Goal: Check status: Check status

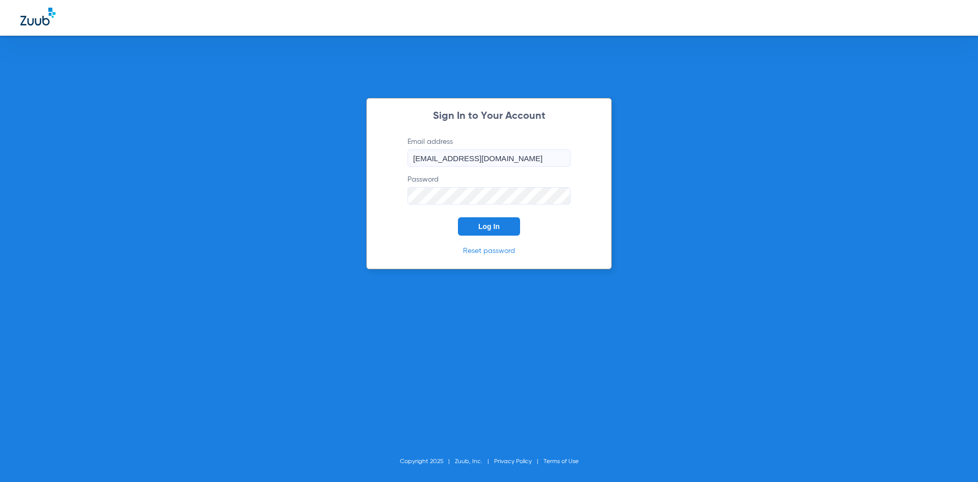
drag, startPoint x: 487, startPoint y: 227, endPoint x: 320, endPoint y: 113, distance: 202.7
click at [486, 226] on span "Log In" at bounding box center [489, 226] width 21 height 8
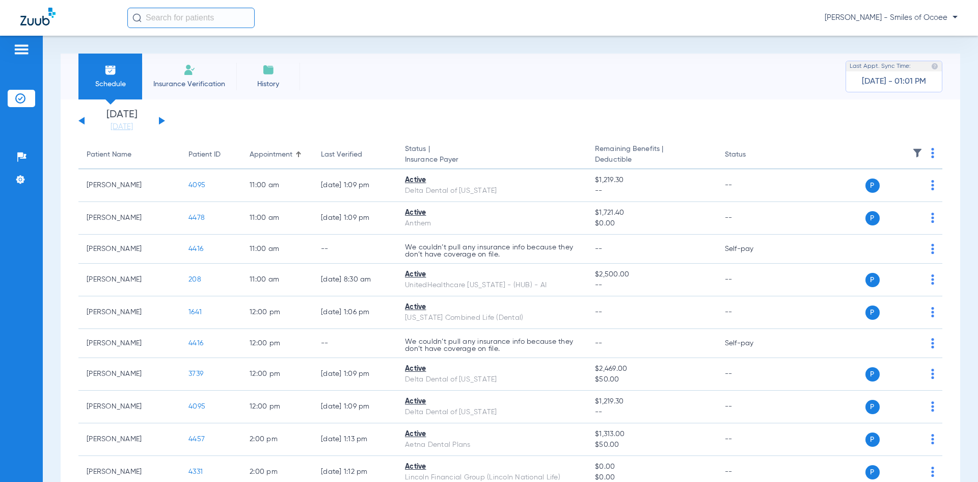
click at [163, 120] on button at bounding box center [162, 121] width 6 height 8
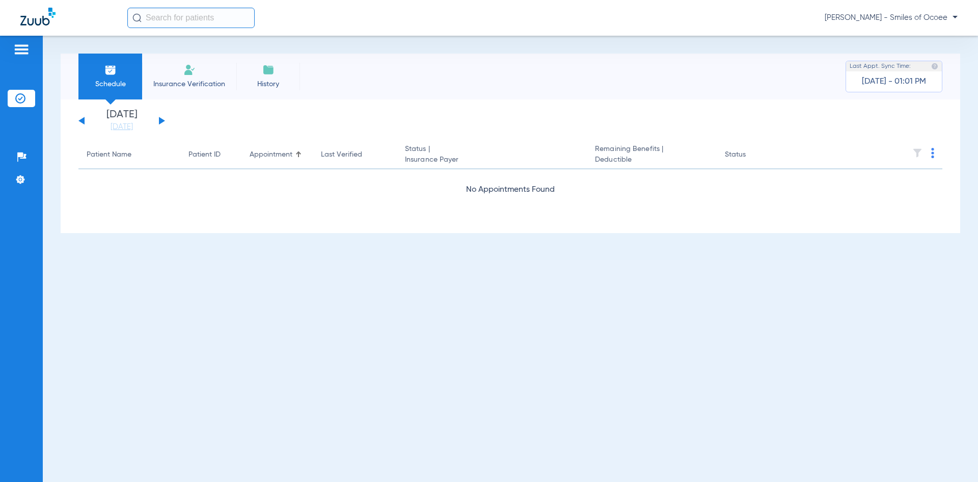
click at [163, 120] on button at bounding box center [162, 121] width 6 height 8
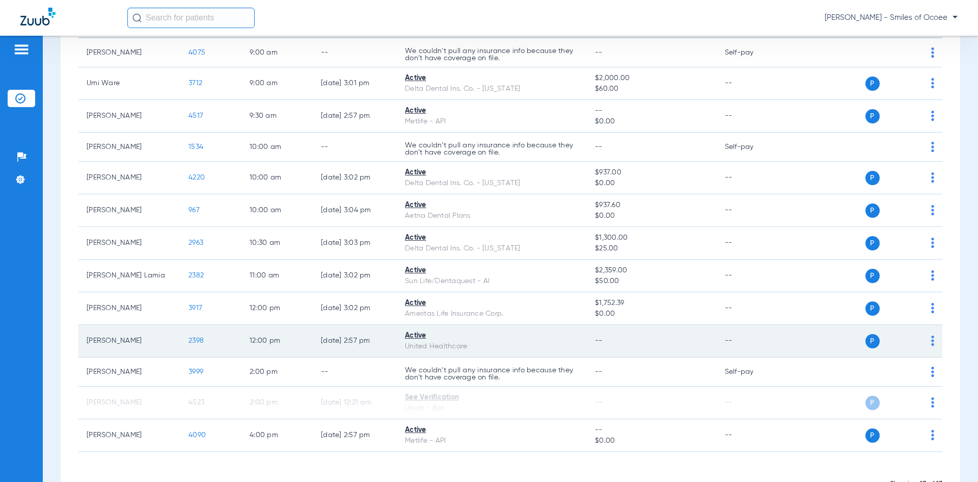
scroll to position [166, 0]
